Goal: Find specific page/section: Find specific page/section

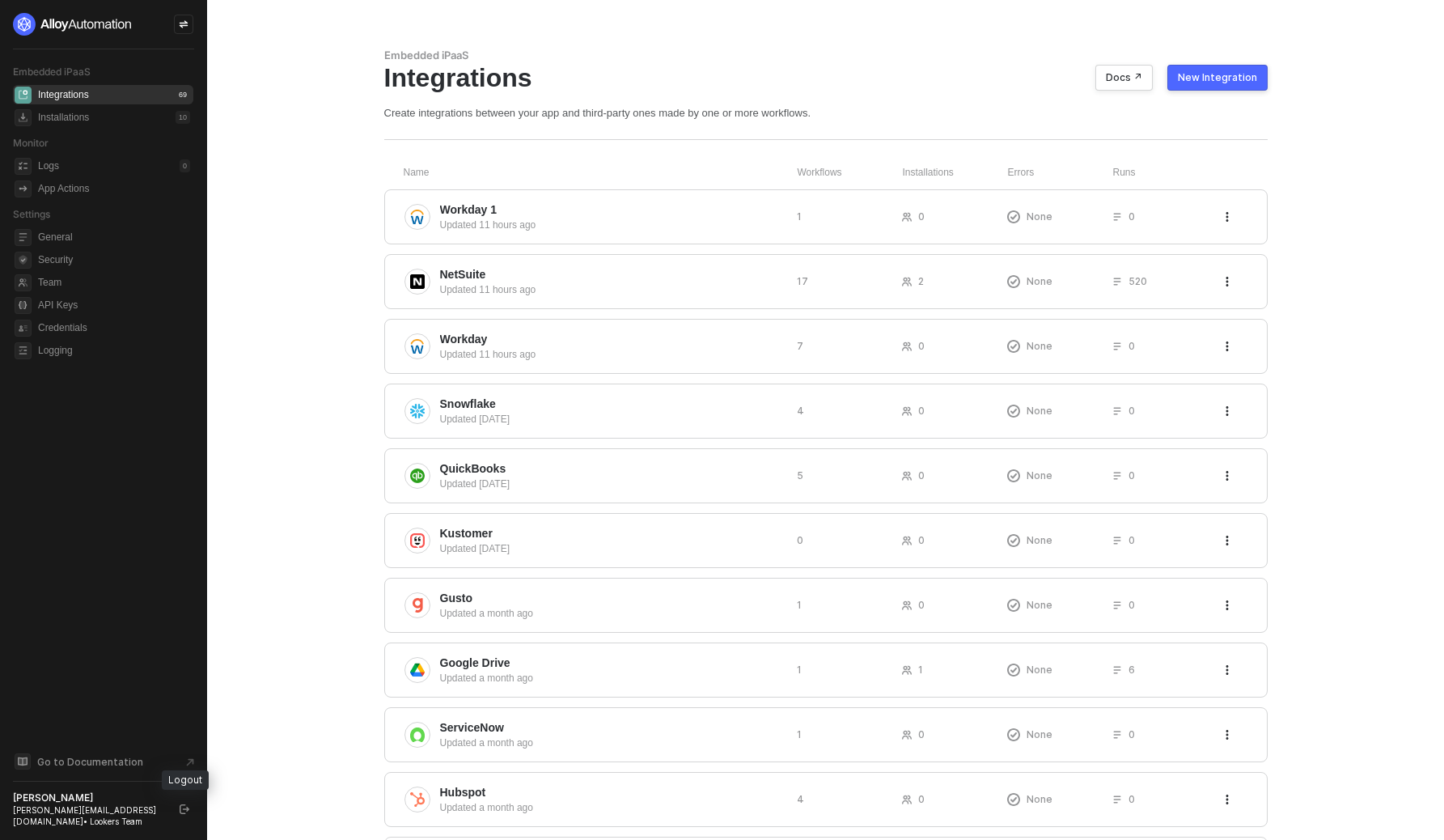
click at [188, 809] on icon "logout" at bounding box center [184, 809] width 9 height 9
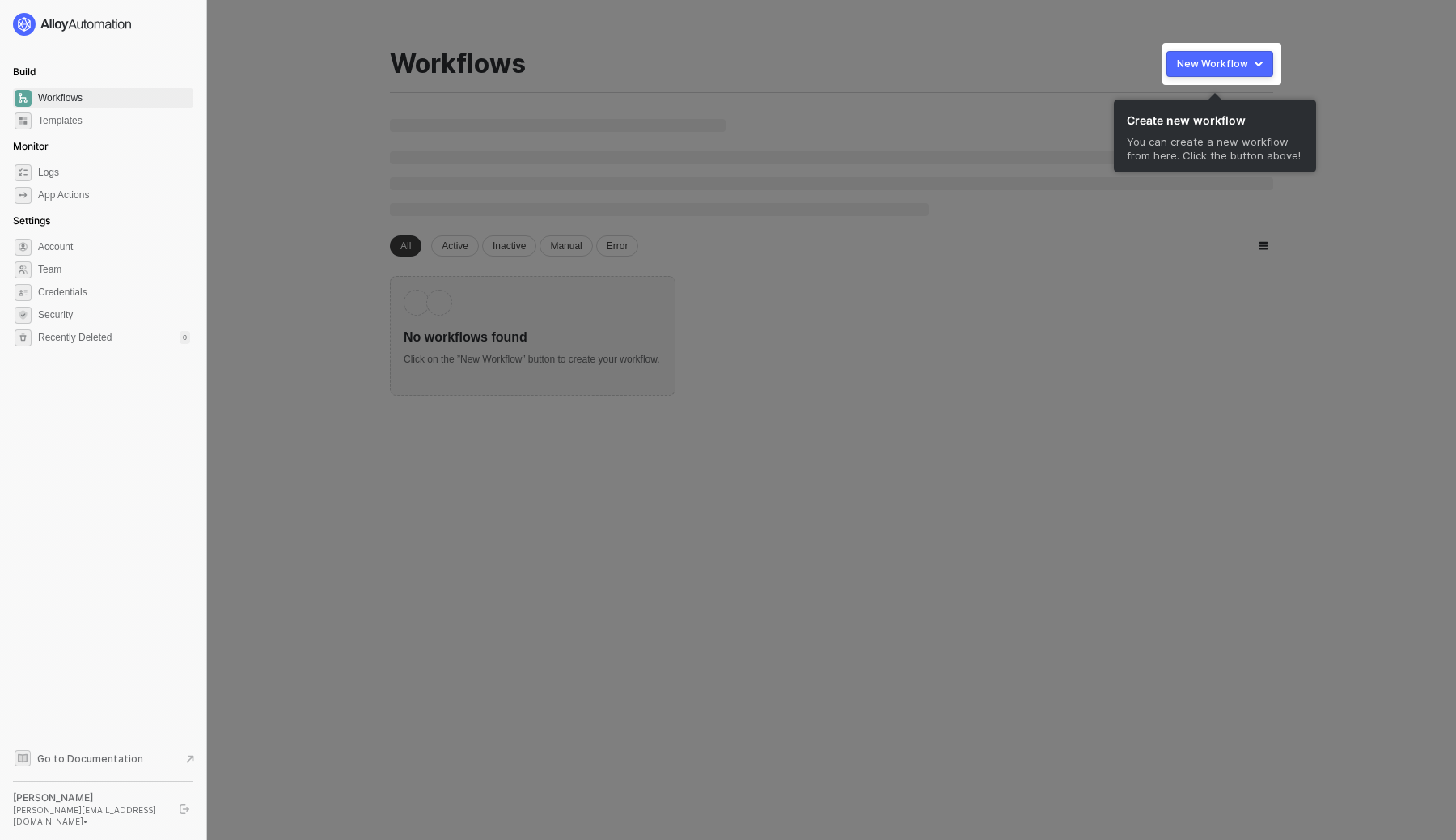
click at [1135, 287] on div at bounding box center [728, 420] width 1456 height 840
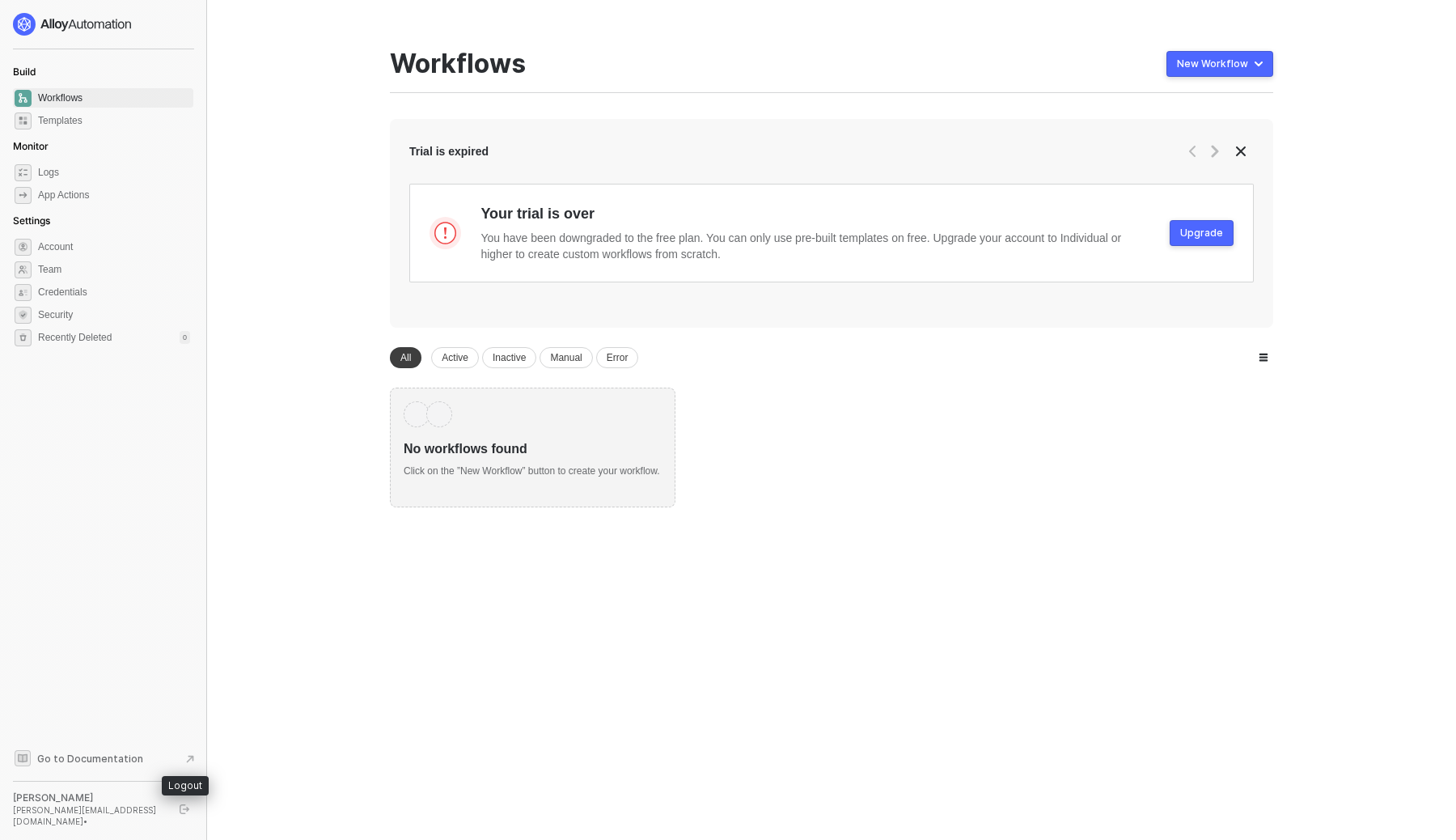
click at [184, 810] on icon "logout" at bounding box center [184, 809] width 9 height 9
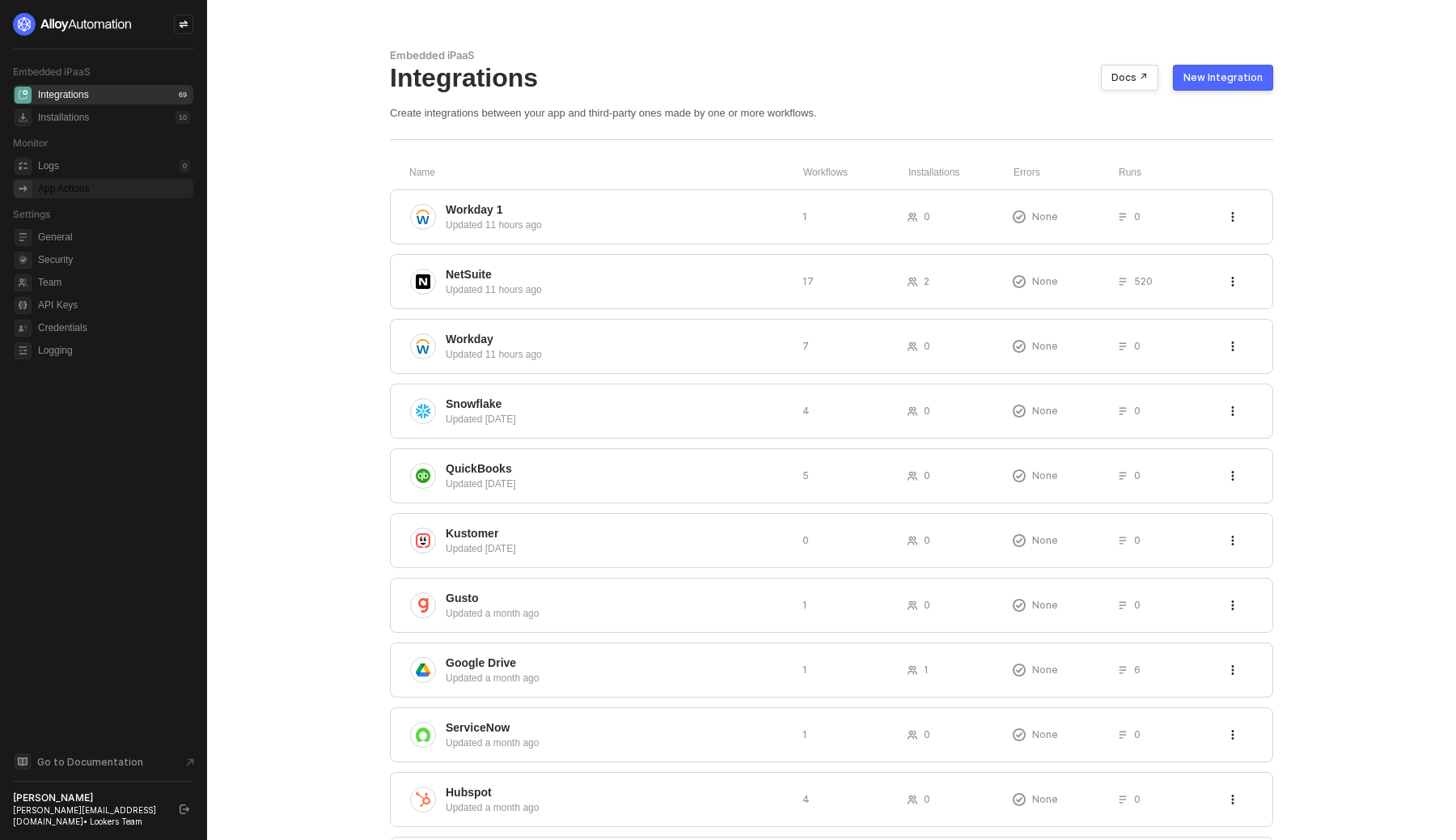
click at [105, 188] on div "App Actions" at bounding box center [114, 188] width 153 height 20
